Goal: Find specific page/section: Find specific page/section

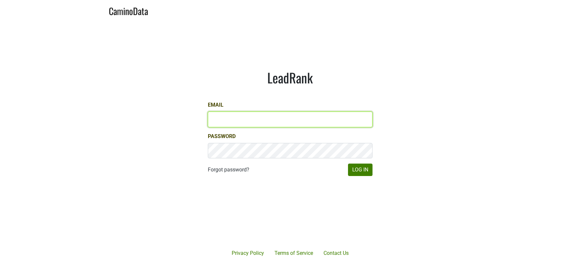
type input "samantha@egkselections.com"
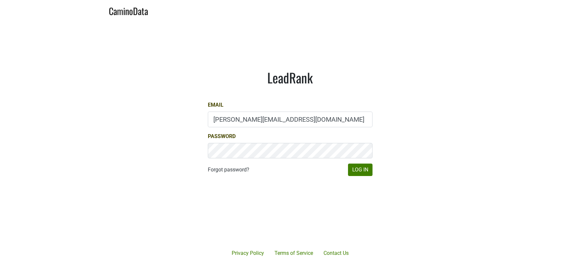
click at [357, 177] on div "LeadRank Email samantha@egkselections.com Password Forgot password? Log In" at bounding box center [290, 123] width 196 height 138
click at [350, 171] on button "Log In" at bounding box center [360, 169] width 25 height 12
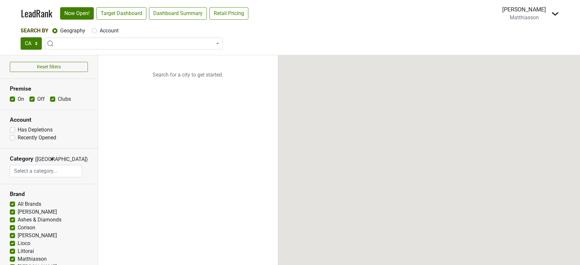
select select "CA"
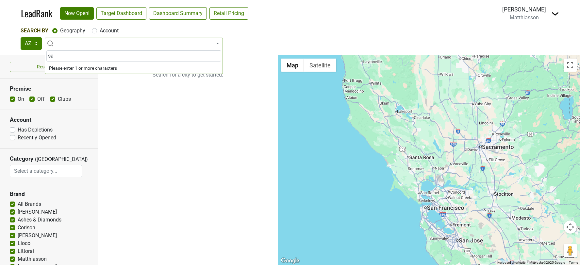
type input "s"
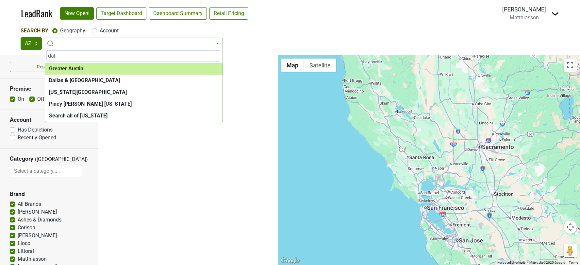
type input "dal"
click at [100, 32] on label "Account" at bounding box center [109, 31] width 19 height 8
click at [94, 32] on input "Account" at bounding box center [94, 30] width 5 height 7
radio input "true"
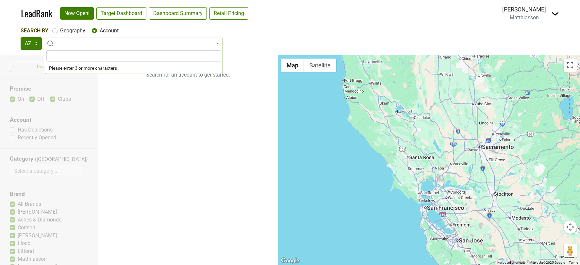
click at [56, 35] on div "Search By Geography Account TX AZ OK × Is now open? Still CLOSED... ...It's OPE…" at bounding box center [290, 38] width 539 height 23
click at [53, 27] on input "Geography" at bounding box center [54, 30] width 5 height 7
radio input "true"
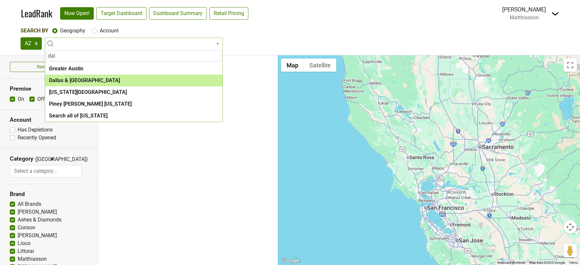
type input "dal"
select select "1288"
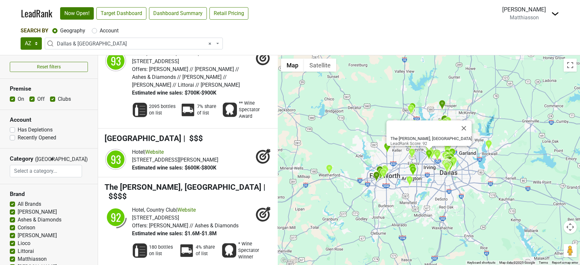
scroll to position [1117, 0]
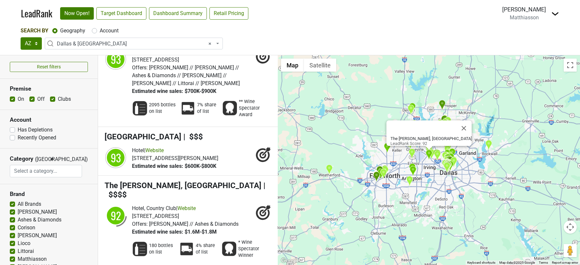
click at [18, 128] on label "Has Depletions" at bounding box center [35, 130] width 35 height 8
click at [12, 128] on input "Has Depletions" at bounding box center [12, 129] width 5 height 7
checkbox input "true"
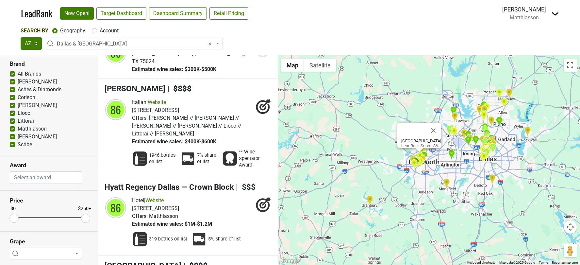
scroll to position [2263, 0]
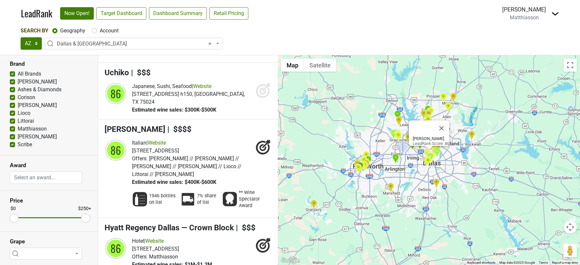
click at [18, 75] on label "All Brands" at bounding box center [30, 74] width 24 height 8
click at [11, 75] on input "All Brands" at bounding box center [12, 73] width 5 height 7
checkbox input "false"
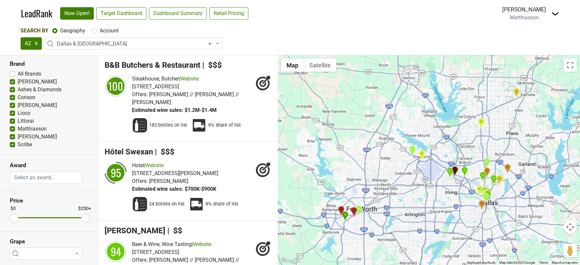
click at [18, 80] on label "[PERSON_NAME]" at bounding box center [37, 82] width 39 height 8
click at [11, 80] on input "[PERSON_NAME]" at bounding box center [12, 81] width 5 height 7
checkbox input "false"
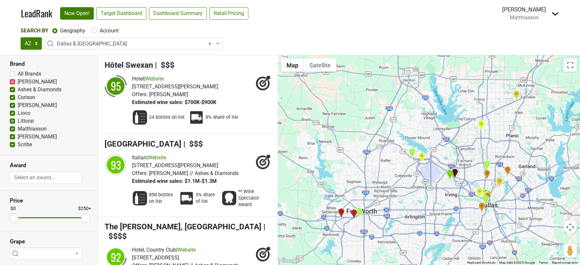
click at [18, 89] on label "Ashes & Diamonds" at bounding box center [40, 90] width 44 height 8
click at [11, 89] on input "Ashes & Diamonds" at bounding box center [12, 89] width 5 height 7
checkbox input "false"
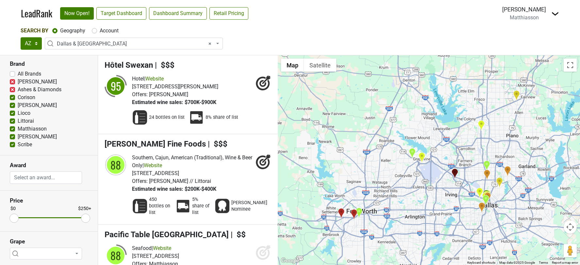
click at [18, 96] on label "Corison" at bounding box center [27, 97] width 18 height 8
click at [13, 96] on input "Corison" at bounding box center [12, 96] width 5 height 7
checkbox input "false"
click at [18, 104] on label "[PERSON_NAME]" at bounding box center [37, 105] width 39 height 8
click at [12, 104] on input "[PERSON_NAME]" at bounding box center [12, 104] width 5 height 7
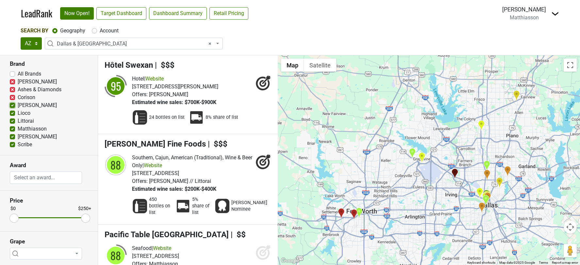
checkbox input "false"
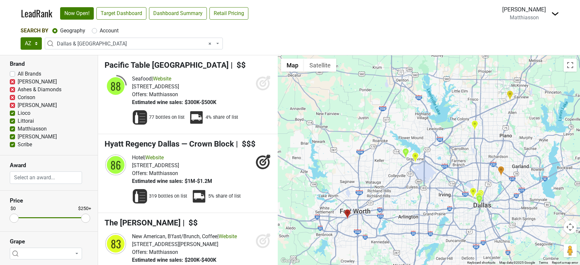
click at [11, 116] on div "Lioco" at bounding box center [49, 113] width 78 height 8
click at [18, 119] on label "Littorai" at bounding box center [26, 121] width 16 height 8
click at [12, 119] on input "Littorai" at bounding box center [12, 120] width 5 height 7
checkbox input "false"
click at [18, 110] on label "Lioco" at bounding box center [24, 113] width 13 height 8
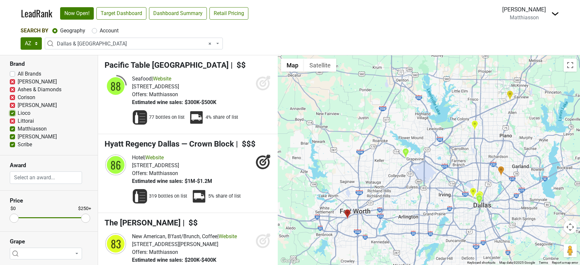
click at [11, 110] on input "Lioco" at bounding box center [12, 112] width 5 height 7
checkbox input "false"
click at [18, 136] on label "[PERSON_NAME]" at bounding box center [37, 137] width 39 height 8
click at [12, 136] on input "[PERSON_NAME]" at bounding box center [12, 136] width 5 height 7
checkbox input "false"
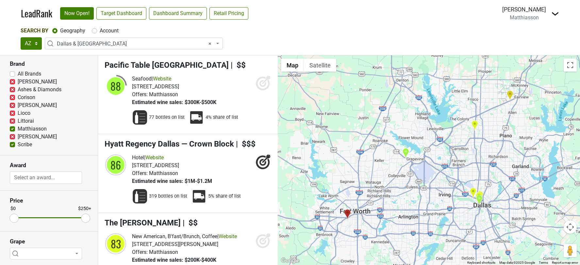
click at [18, 142] on label "Scribe" at bounding box center [25, 145] width 14 height 8
click at [12, 142] on input "Scribe" at bounding box center [12, 144] width 5 height 7
checkbox input "false"
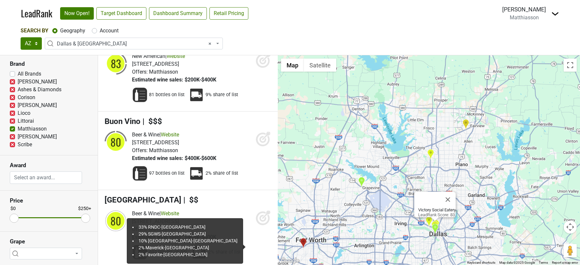
scroll to position [102, 0]
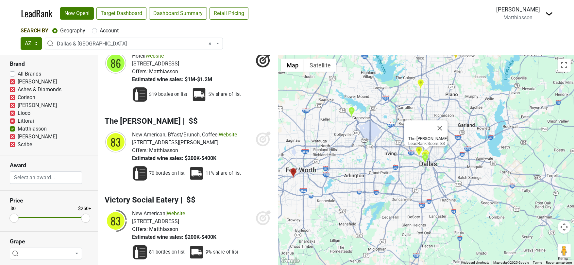
click at [18, 73] on label "All Brands" at bounding box center [30, 74] width 24 height 8
click at [11, 73] on input "All Brands" at bounding box center [12, 73] width 5 height 7
checkbox input "true"
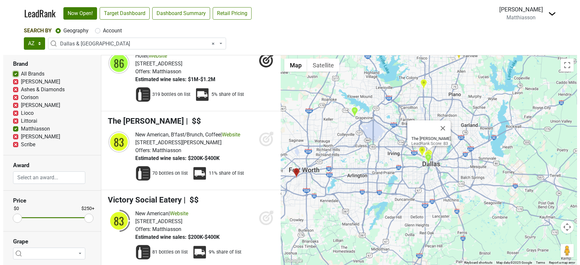
scroll to position [0, 0]
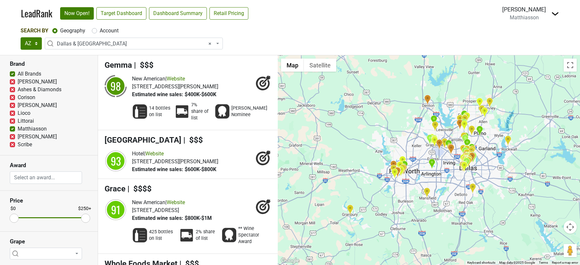
click at [18, 82] on label "[PERSON_NAME]" at bounding box center [37, 82] width 39 height 8
click at [13, 82] on input "[PERSON_NAME]" at bounding box center [12, 81] width 5 height 7
checkbox input "false"
click at [18, 86] on label "Ashes & Diamonds" at bounding box center [40, 90] width 44 height 8
click at [13, 86] on input "Ashes & Diamonds" at bounding box center [12, 89] width 5 height 7
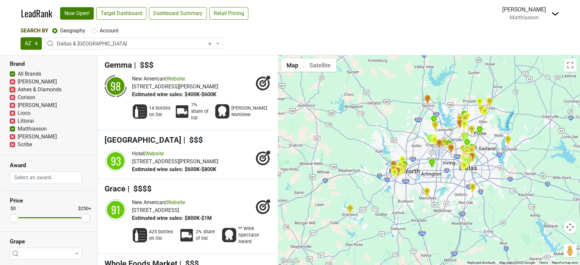
checkbox input "false"
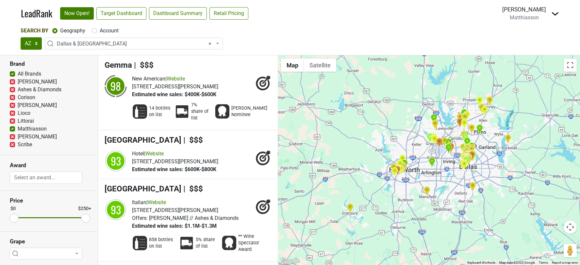
click at [18, 95] on label "Corison" at bounding box center [27, 97] width 18 height 8
click at [13, 95] on input "Corison" at bounding box center [12, 96] width 5 height 7
checkbox input "false"
click at [18, 103] on label "[PERSON_NAME]" at bounding box center [37, 105] width 39 height 8
click at [13, 103] on input "[PERSON_NAME]" at bounding box center [12, 104] width 5 height 7
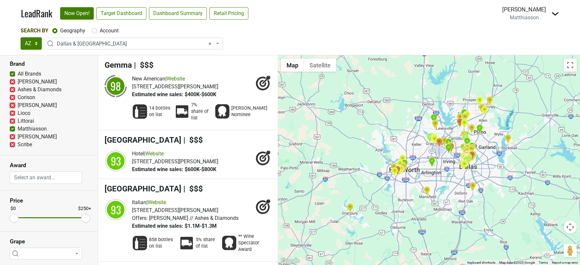
checkbox input "false"
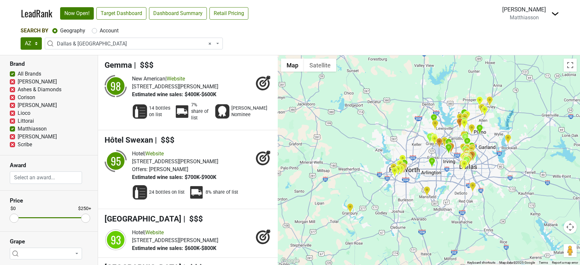
click at [18, 112] on label "Lioco" at bounding box center [24, 113] width 13 height 8
click at [13, 112] on input "Lioco" at bounding box center [12, 112] width 5 height 7
checkbox input "false"
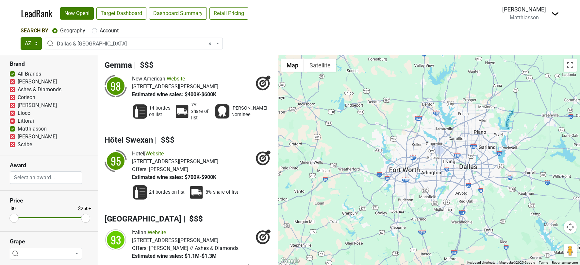
click at [18, 121] on label "Littorai" at bounding box center [26, 121] width 16 height 8
click at [14, 121] on input "Littorai" at bounding box center [12, 120] width 5 height 7
checkbox input "false"
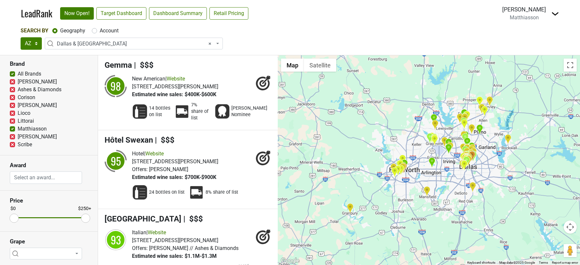
click at [18, 133] on label "[PERSON_NAME]" at bounding box center [37, 137] width 39 height 8
click at [14, 133] on input "[PERSON_NAME]" at bounding box center [12, 136] width 5 height 7
checkbox input "false"
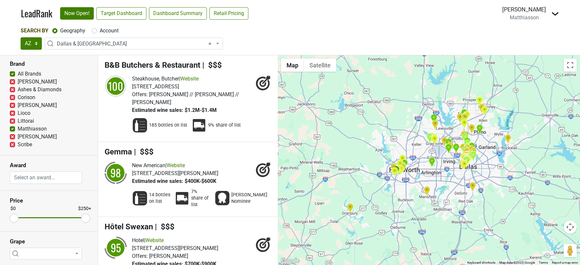
click at [18, 141] on label "Scribe" at bounding box center [25, 145] width 14 height 8
click at [14, 141] on input "Scribe" at bounding box center [12, 144] width 5 height 7
checkbox input "false"
click at [100, 30] on label "Account" at bounding box center [109, 31] width 19 height 8
click at [97, 30] on input "Account" at bounding box center [94, 30] width 5 height 7
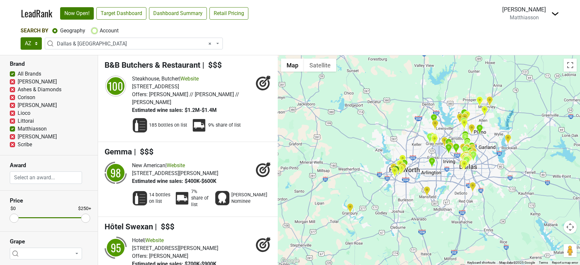
radio input "true"
select select
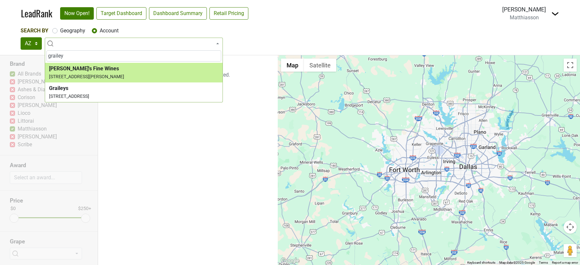
type input "grailey"
select select "85642"
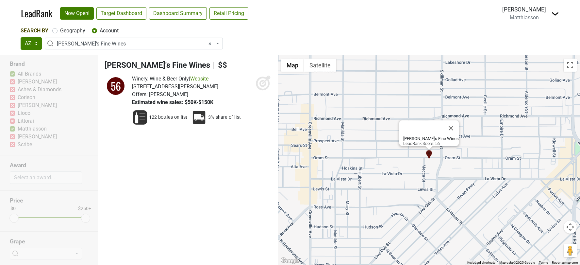
click at [16, 123] on div "Reset filters Premise On Off Clubs Account Has Depletions Recently Opened Categ…" at bounding box center [49, 160] width 98 height 210
click at [134, 119] on img at bounding box center [140, 118] width 16 height 16
click at [444, 123] on button "Close" at bounding box center [451, 128] width 16 height 16
click at [60, 31] on label "Geography" at bounding box center [72, 31] width 25 height 8
click at [56, 31] on input "Geography" at bounding box center [54, 30] width 5 height 7
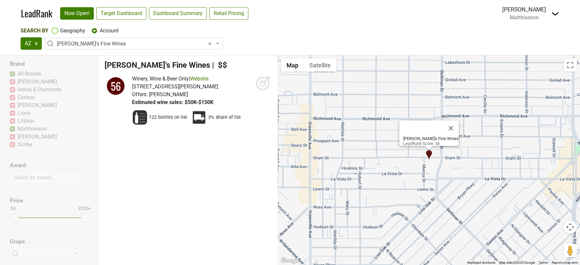
radio input "true"
select select
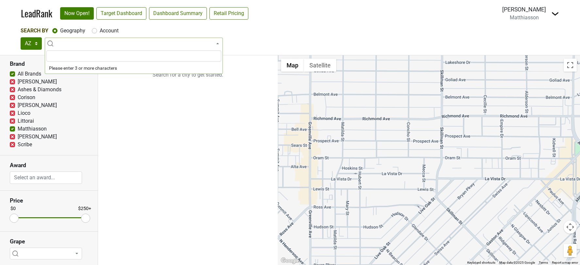
click at [18, 81] on label "[PERSON_NAME]" at bounding box center [37, 82] width 39 height 8
click at [14, 81] on input "[PERSON_NAME]" at bounding box center [12, 81] width 5 height 7
checkbox input "true"
click at [18, 89] on label "Ashes & Diamonds" at bounding box center [40, 90] width 44 height 8
click at [12, 89] on input "Ashes & Diamonds" at bounding box center [12, 89] width 5 height 7
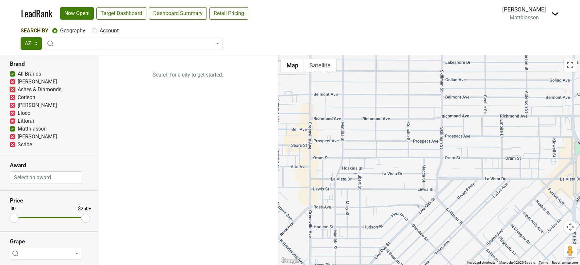
checkbox input "true"
click at [18, 99] on label "Corison" at bounding box center [27, 97] width 18 height 8
click at [12, 99] on input "Corison" at bounding box center [12, 96] width 5 height 7
checkbox input "true"
click at [18, 104] on label "[PERSON_NAME]" at bounding box center [37, 105] width 39 height 8
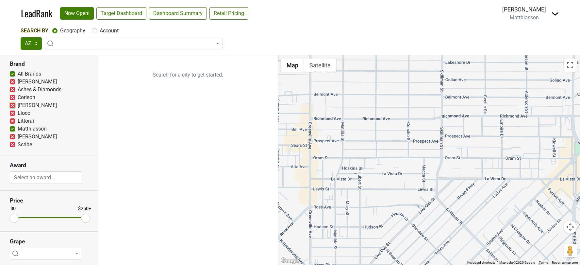
click at [12, 104] on input "[PERSON_NAME]" at bounding box center [12, 104] width 5 height 7
checkbox input "true"
click at [18, 112] on label "Lioco" at bounding box center [24, 113] width 13 height 8
click at [11, 112] on input "Lioco" at bounding box center [12, 112] width 5 height 7
checkbox input "true"
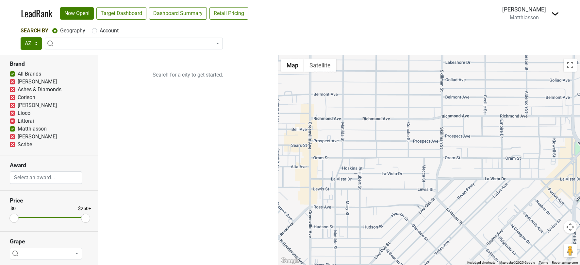
click at [18, 122] on label "Littorai" at bounding box center [26, 121] width 16 height 8
click at [12, 122] on input "Littorai" at bounding box center [12, 120] width 5 height 7
checkbox input "true"
click at [18, 136] on label "[PERSON_NAME]" at bounding box center [37, 137] width 39 height 8
click at [11, 136] on input "[PERSON_NAME]" at bounding box center [12, 136] width 5 height 7
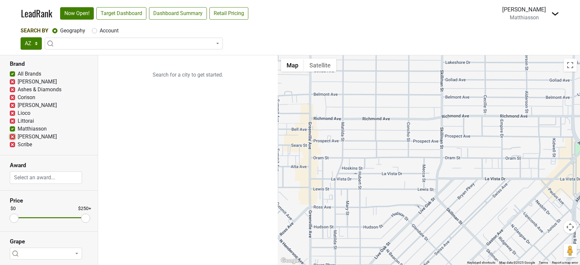
checkbox input "true"
click at [18, 143] on label "Scribe" at bounding box center [25, 145] width 14 height 8
click at [12, 143] on input "Scribe" at bounding box center [12, 144] width 5 height 7
checkbox input "true"
click at [76, 41] on span at bounding box center [134, 44] width 178 height 12
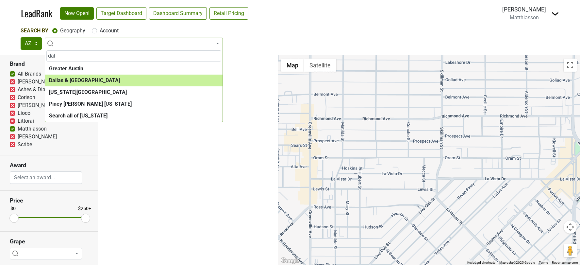
type input "dal"
select select "1288"
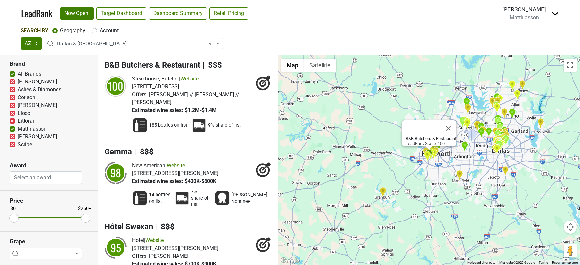
click at [89, 31] on div "Search By Geography Account" at bounding box center [290, 31] width 539 height 8
click at [100, 30] on label "Account" at bounding box center [109, 31] width 19 height 8
click at [95, 30] on input "Account" at bounding box center [94, 30] width 5 height 7
radio input "true"
select select
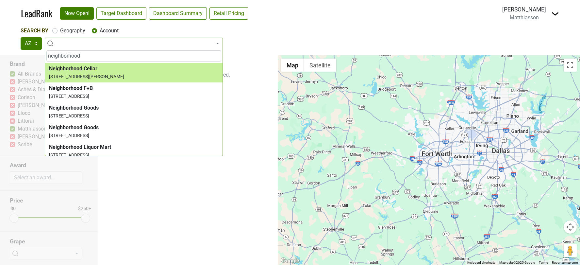
type input "neighborhood"
select select "123688920"
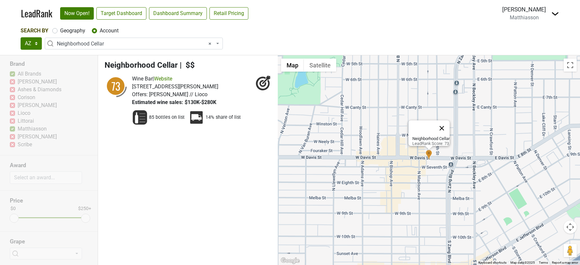
click at [448, 128] on button "Close" at bounding box center [442, 128] width 16 height 16
click at [169, 79] on link "Website" at bounding box center [163, 79] width 18 height 6
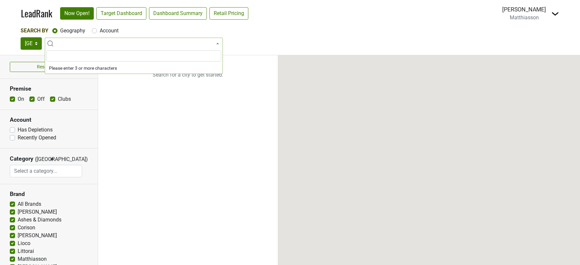
select select
